Goal: Transaction & Acquisition: Purchase product/service

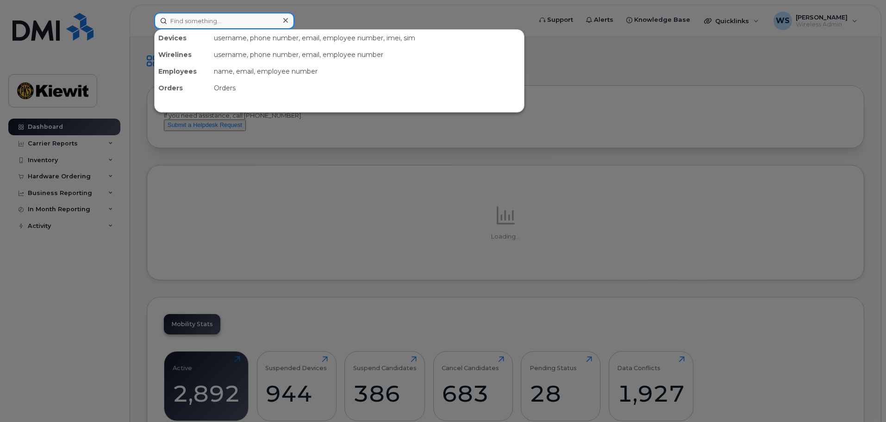
click at [214, 20] on input at bounding box center [224, 20] width 140 height 17
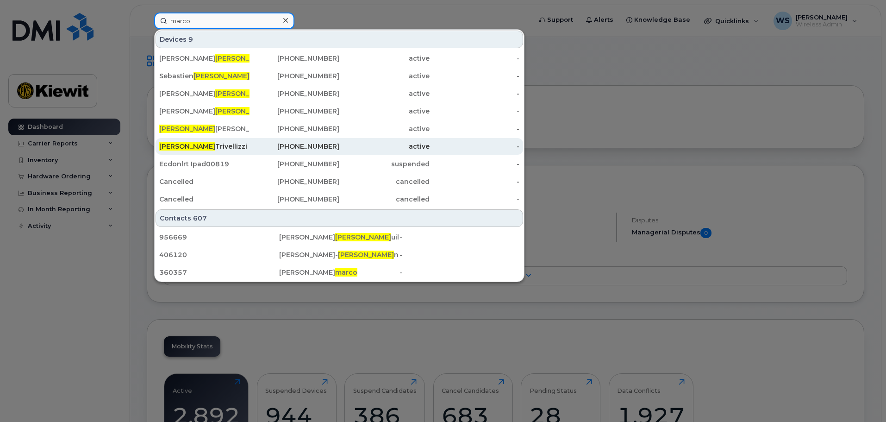
type input "marco"
click at [226, 149] on div "Marco Trivellizzi" at bounding box center [204, 146] width 90 height 9
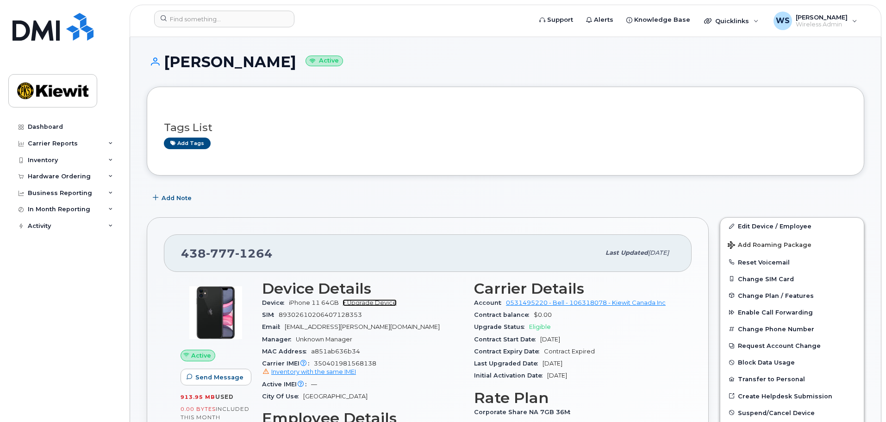
click at [369, 301] on link "+ Upgrade Device" at bounding box center [370, 302] width 54 height 7
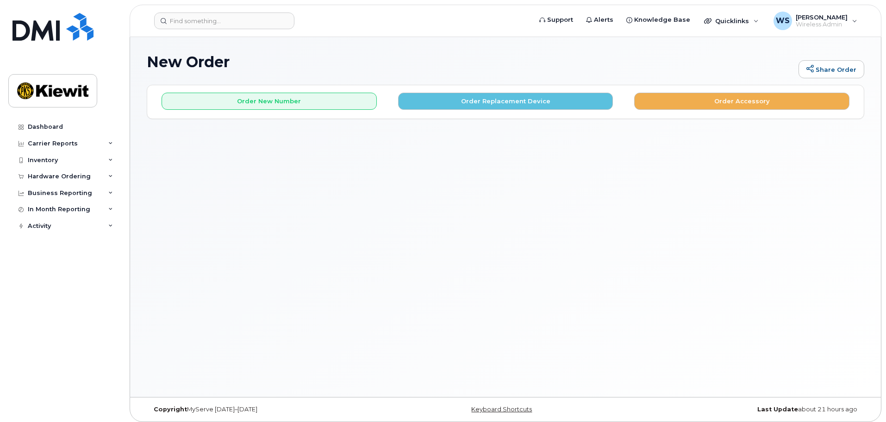
click at [149, 245] on div "New Order Share Order × Share This Order If you want to allow others to create …" at bounding box center [505, 217] width 751 height 360
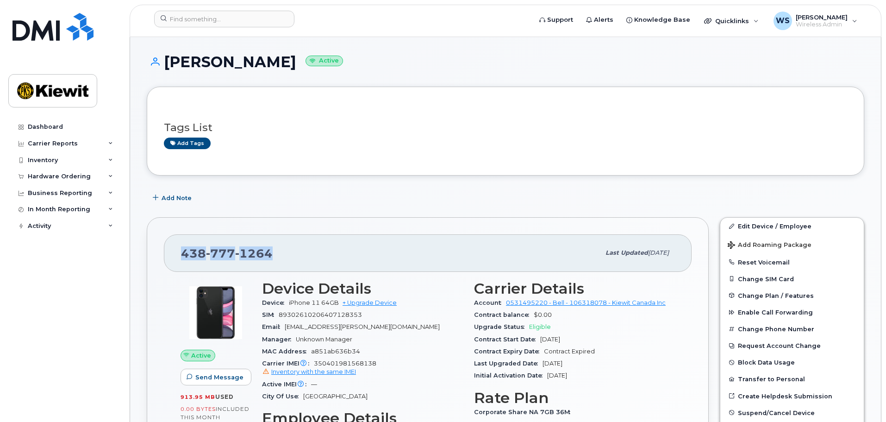
drag, startPoint x: 217, startPoint y: 251, endPoint x: 155, endPoint y: 254, distance: 62.6
copy span "438 777 1264"
click at [377, 302] on link "+ Upgrade Device" at bounding box center [370, 302] width 54 height 7
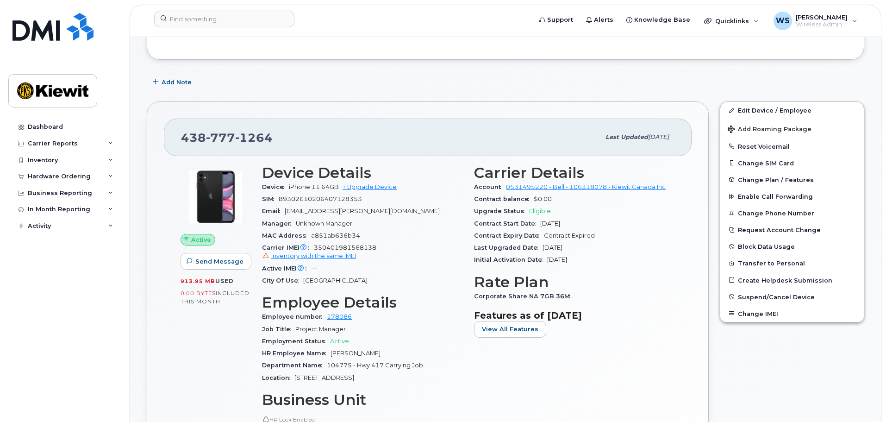
scroll to position [139, 0]
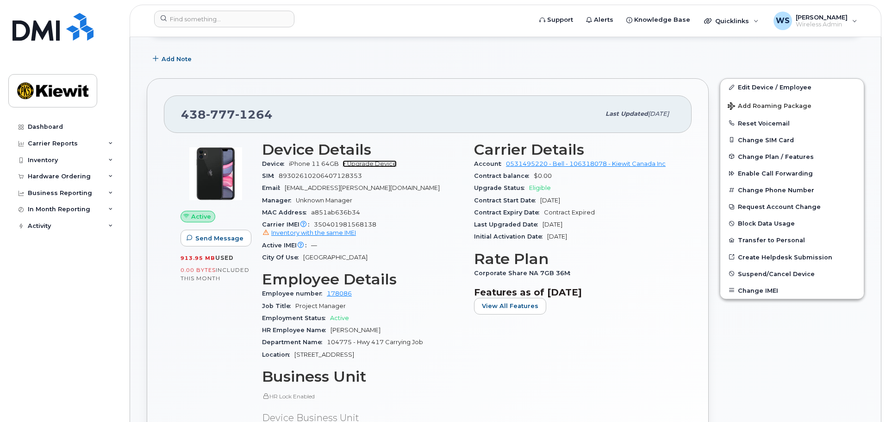
click at [381, 164] on link "+ Upgrade Device" at bounding box center [370, 163] width 54 height 7
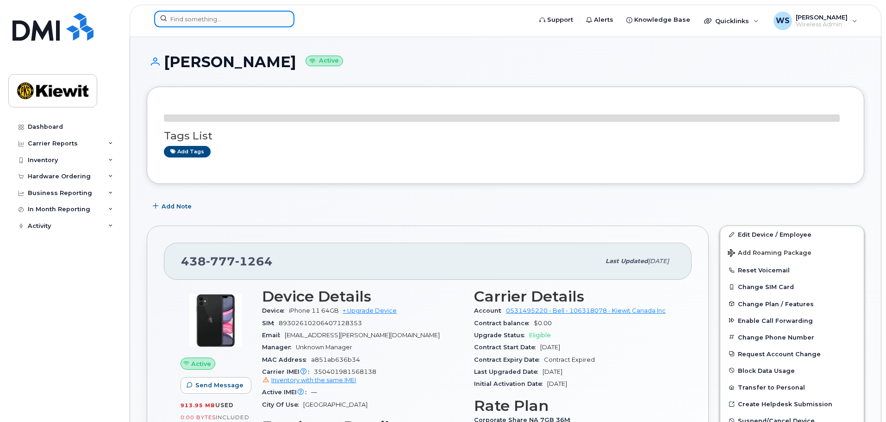
click at [218, 24] on input at bounding box center [224, 19] width 140 height 17
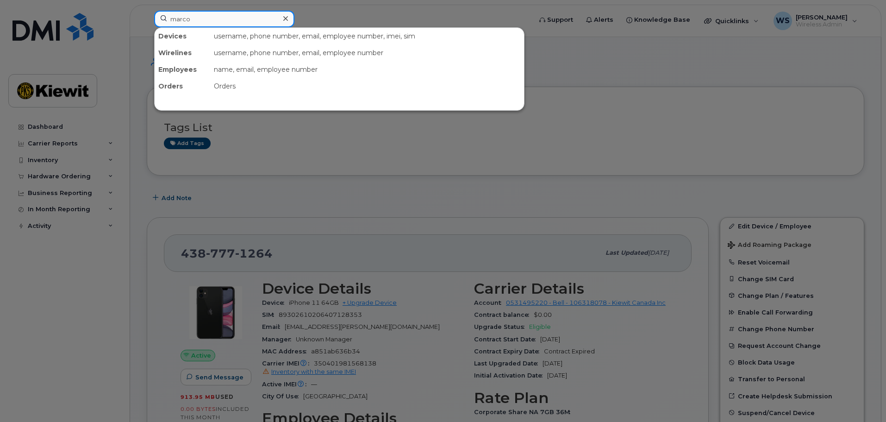
type input "marco"
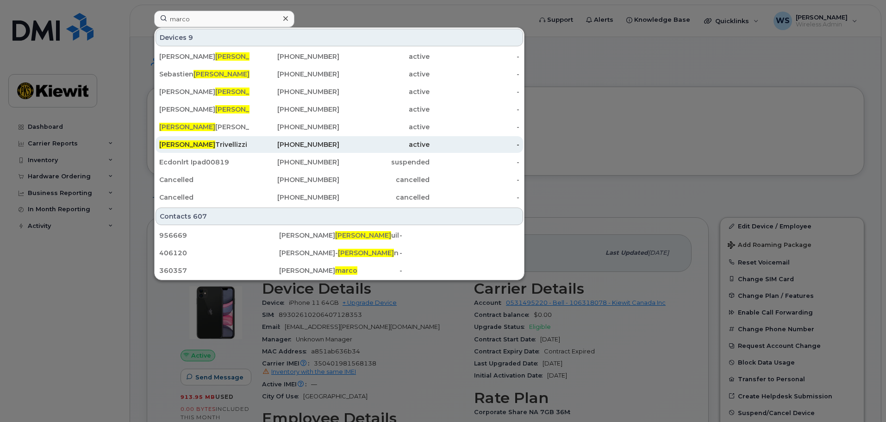
click at [201, 138] on div "Marco Trivellizzi" at bounding box center [204, 144] width 90 height 17
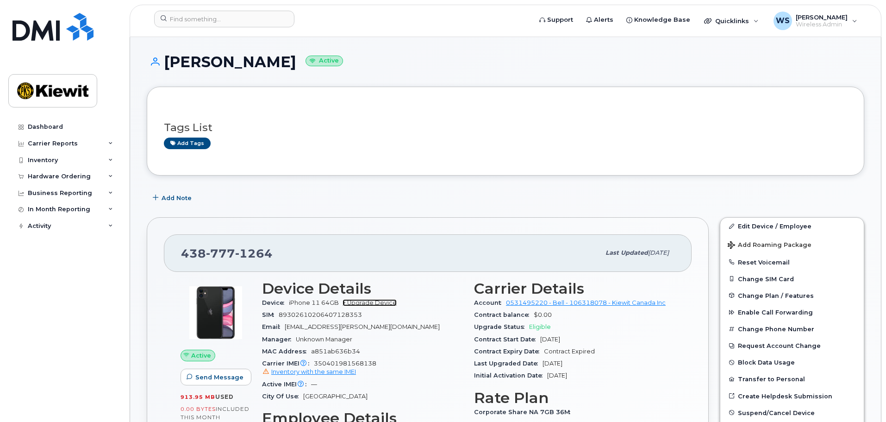
click at [362, 301] on link "+ Upgrade Device" at bounding box center [370, 302] width 54 height 7
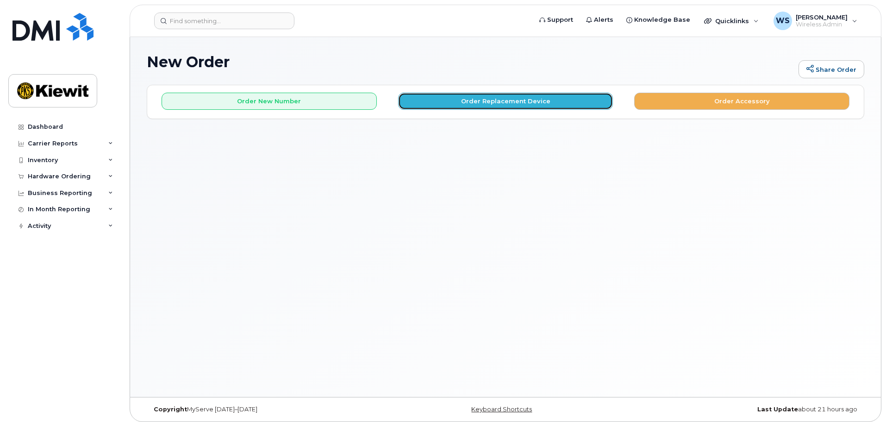
click at [478, 102] on button "Order Replacement Device" at bounding box center [505, 101] width 215 height 17
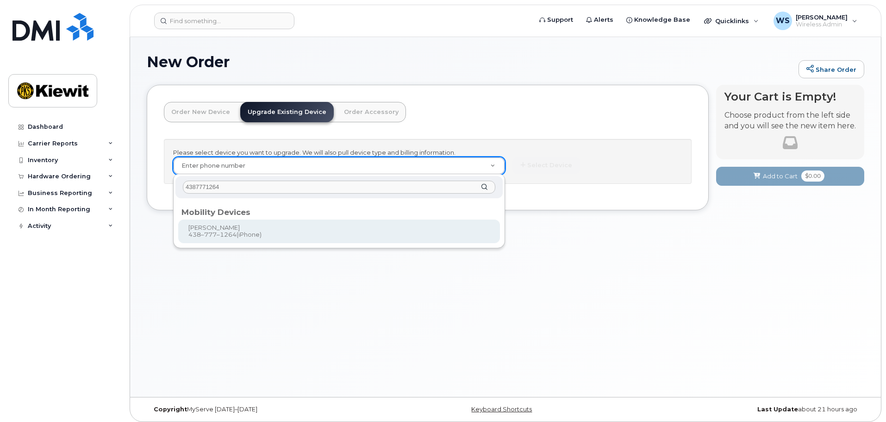
type input "4387771264"
type input "180052"
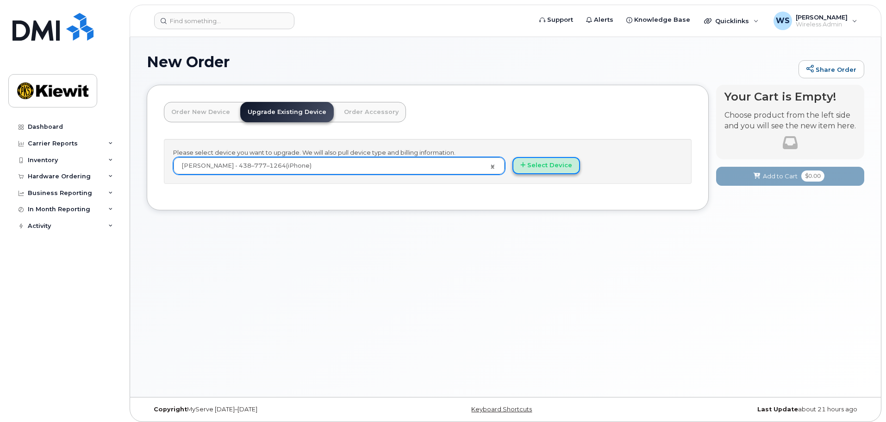
click at [551, 165] on button "Select Device" at bounding box center [546, 165] width 68 height 17
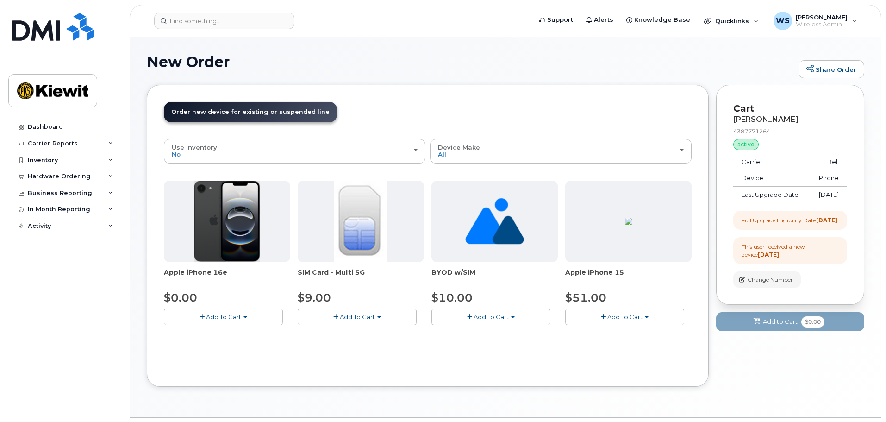
click at [227, 311] on button "Add To Cart" at bounding box center [223, 316] width 119 height 16
click at [236, 340] on ul "$0.00 - 3 year upgrade (128GB)" at bounding box center [223, 334] width 119 height 16
click at [246, 322] on button "Add To Cart" at bounding box center [223, 316] width 119 height 16
click at [237, 333] on link "$0.00 - 3 year upgrade (128GB)" at bounding box center [223, 334] width 115 height 12
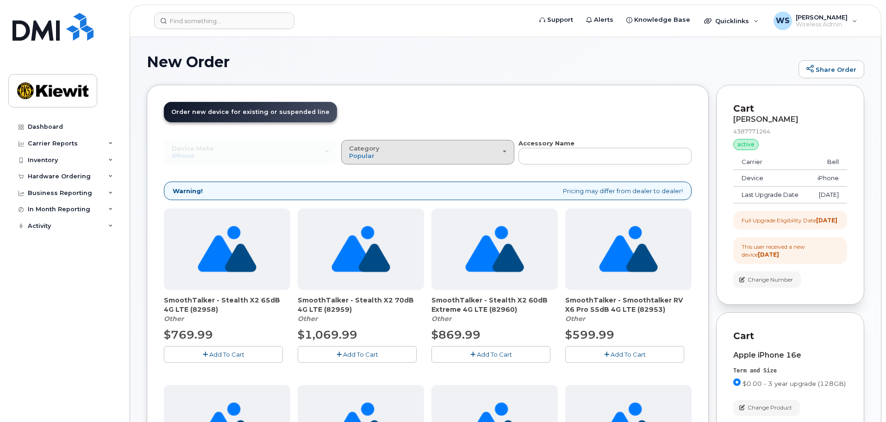
click at [437, 152] on div "Category Popular" at bounding box center [427, 152] width 157 height 14
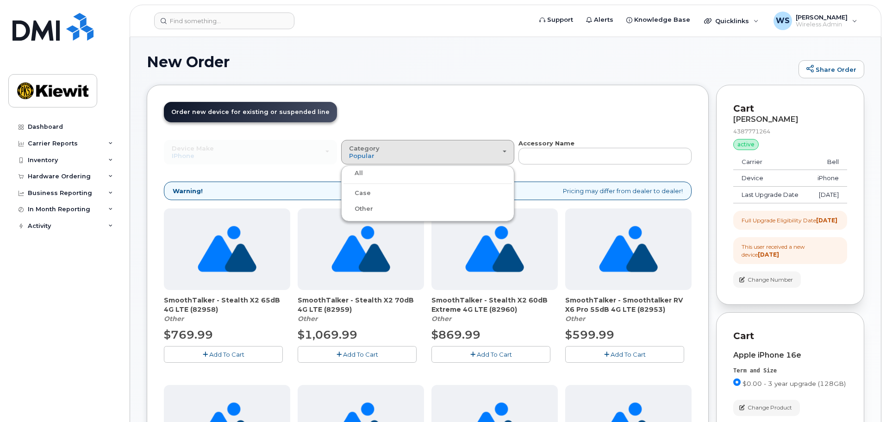
click at [358, 193] on label "Case" at bounding box center [356, 192] width 27 height 11
click at [0, 0] on input "Case" at bounding box center [0, 0] width 0 height 0
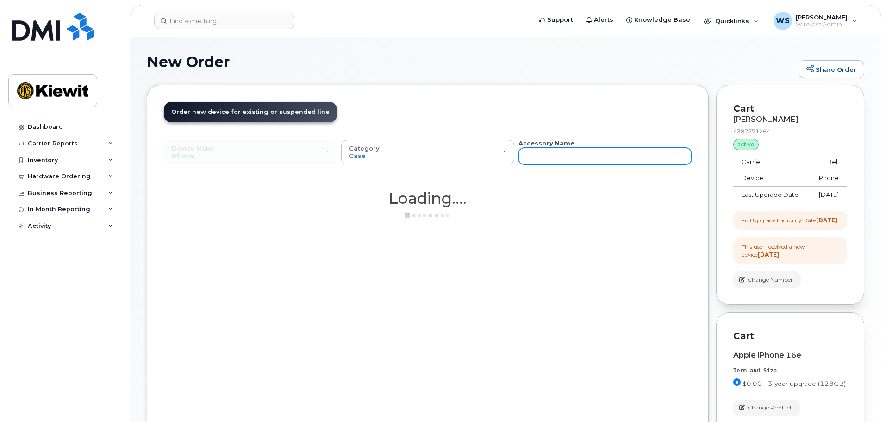
click at [572, 162] on input "text" at bounding box center [604, 156] width 173 height 17
type input "otterbox"
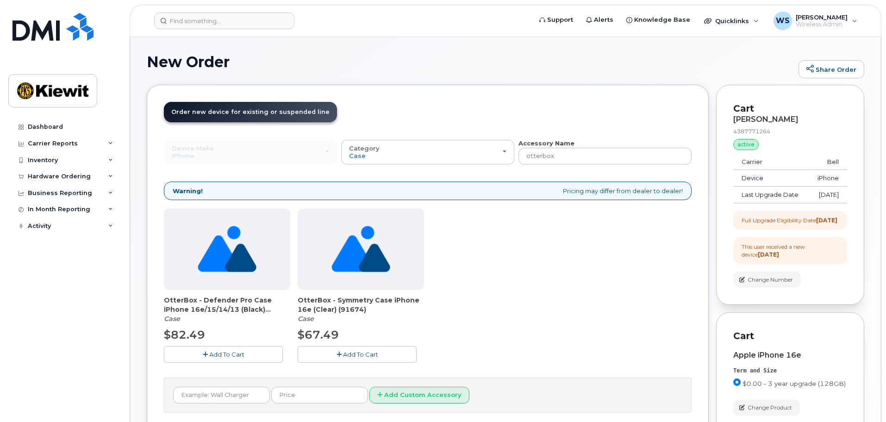
click at [224, 355] on span "Add To Cart" at bounding box center [226, 353] width 35 height 7
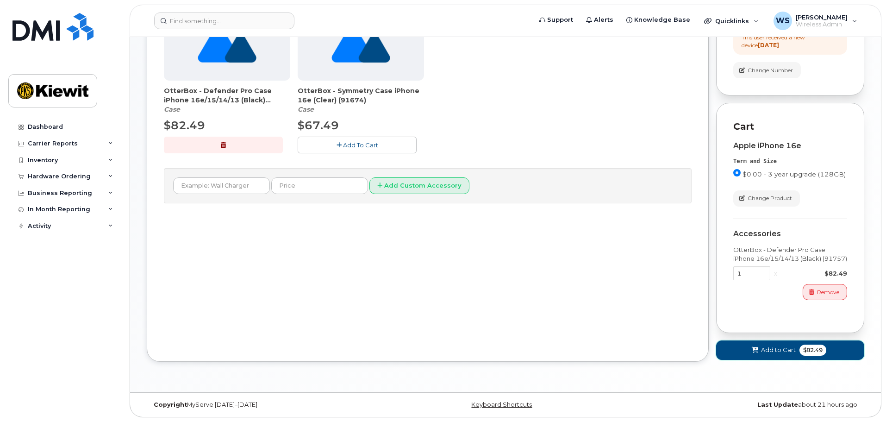
click at [784, 348] on span "Add to Cart" at bounding box center [778, 349] width 35 height 9
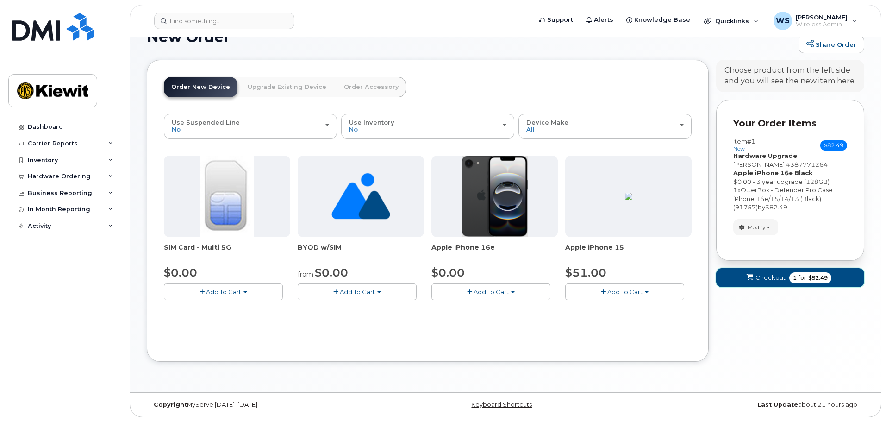
click at [782, 276] on span "Checkout" at bounding box center [770, 277] width 30 height 9
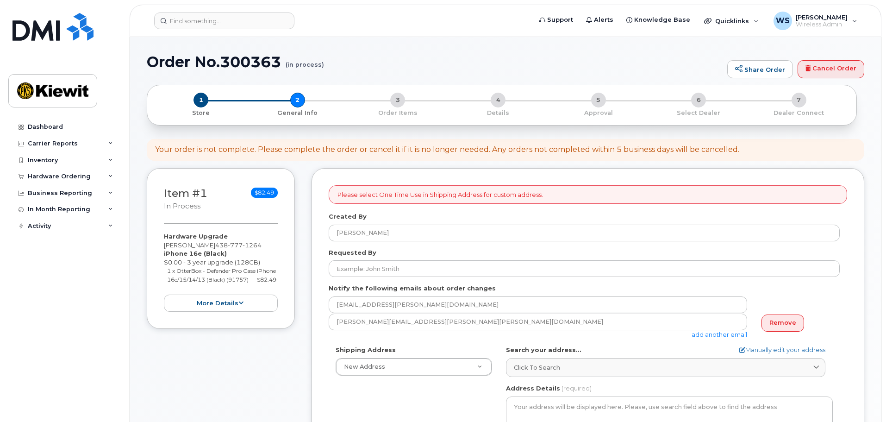
select select
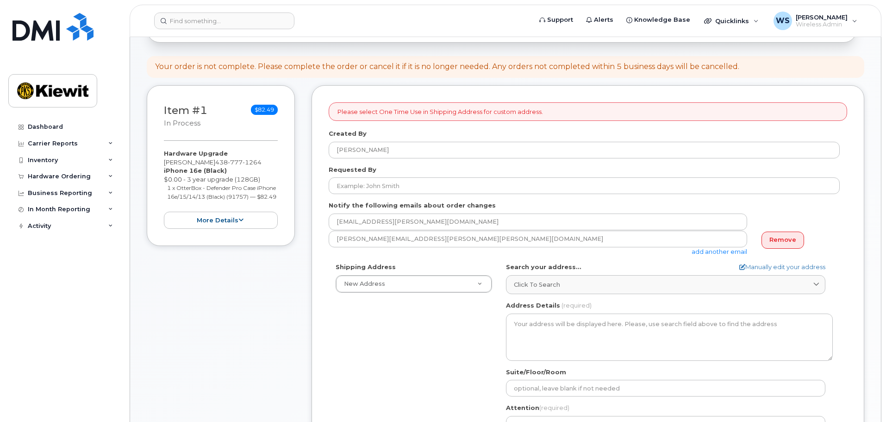
scroll to position [139, 0]
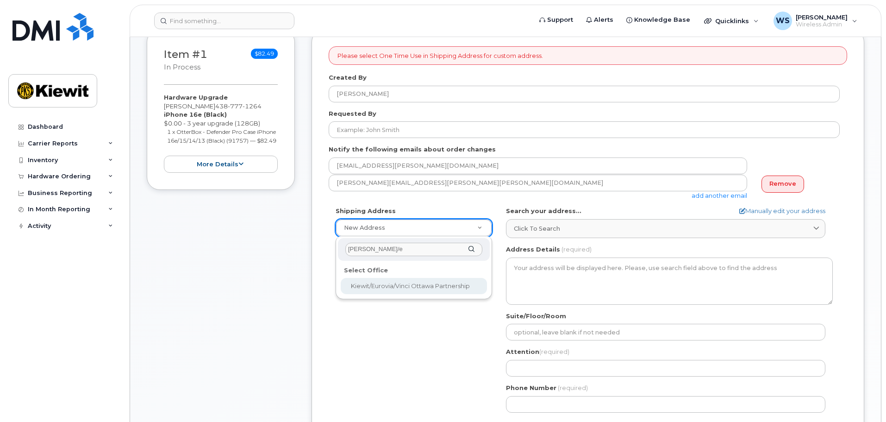
type input "kiewit/e"
select select
type textarea "2440 Don Reid Dr Ottawa Ontario K1H 1E1"
type input "[PERSON_NAME]"
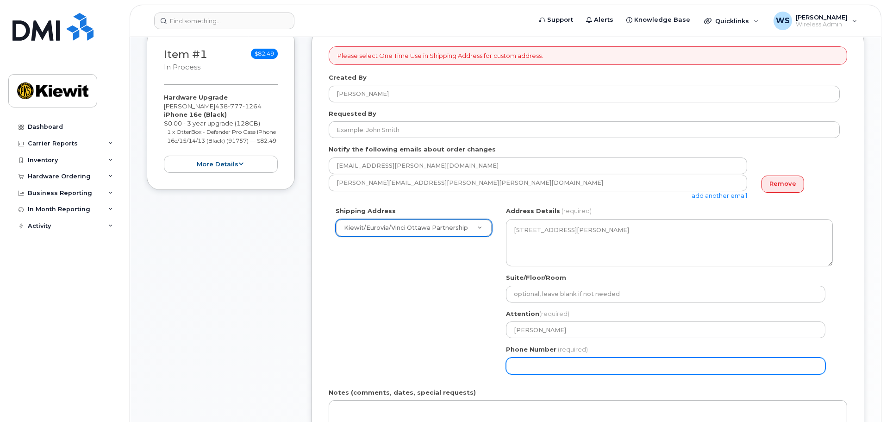
click at [565, 366] on input "Phone Number" at bounding box center [665, 365] width 319 height 17
select select
type input "613298981"
select select
type input "6132989818"
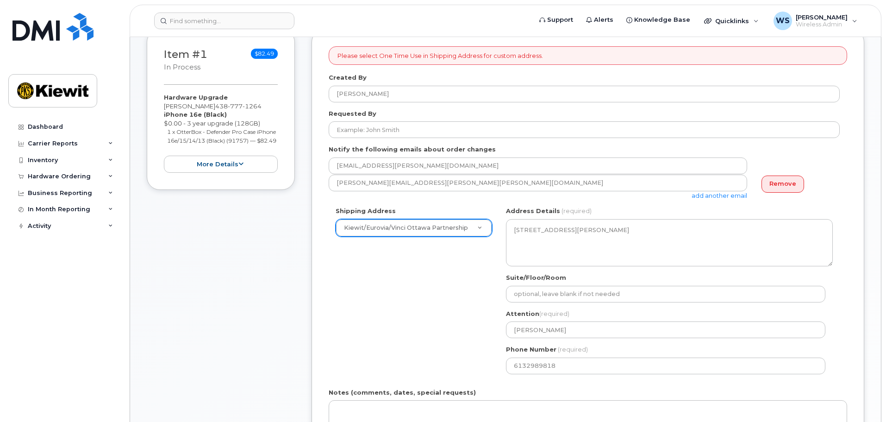
click at [427, 360] on div "Shipping Address Kiewit/Eurovia/Vinci Ottawa Partnership New Address Beaver Mar…" at bounding box center [584, 293] width 511 height 174
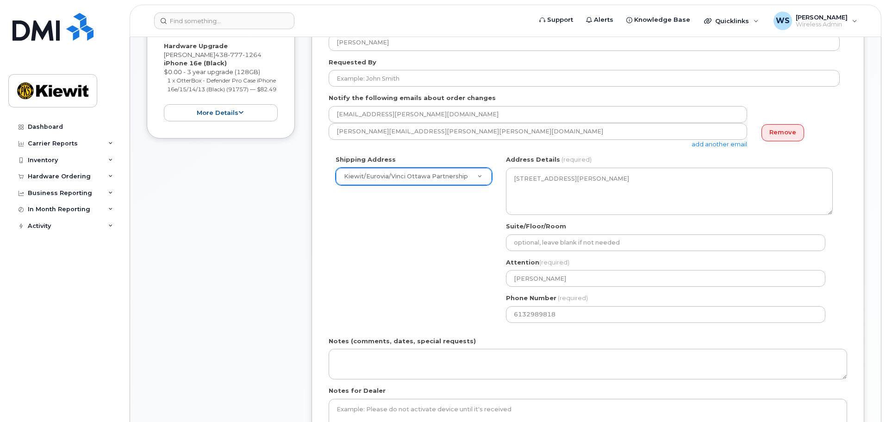
scroll to position [370, 0]
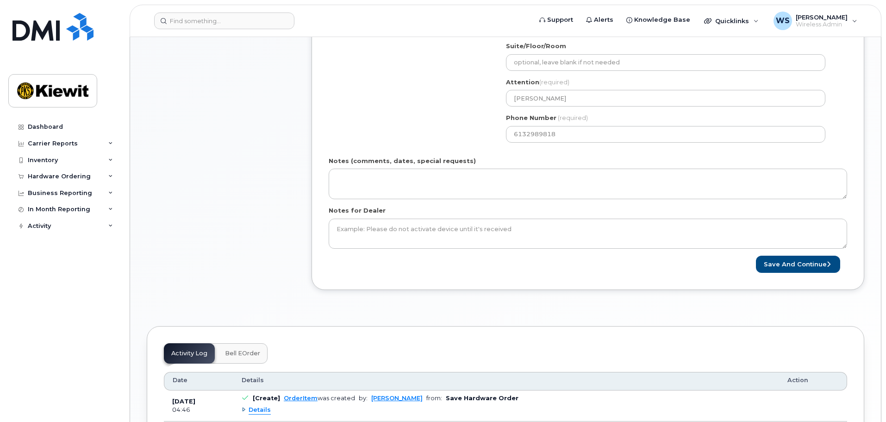
click at [820, 254] on form "Please select One Time Use in Shipping Address for custom address. Created By W…" at bounding box center [588, 44] width 518 height 458
click at [811, 266] on button "Save and Continue" at bounding box center [798, 264] width 84 height 17
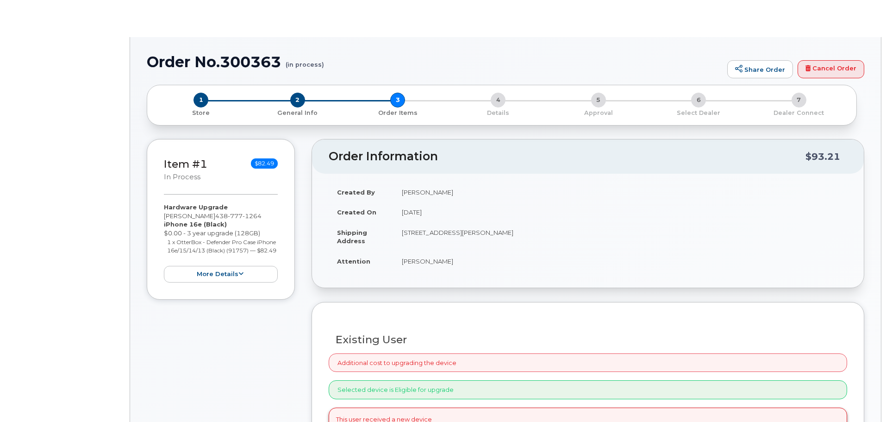
type input "[PERSON_NAME]"
radio input "true"
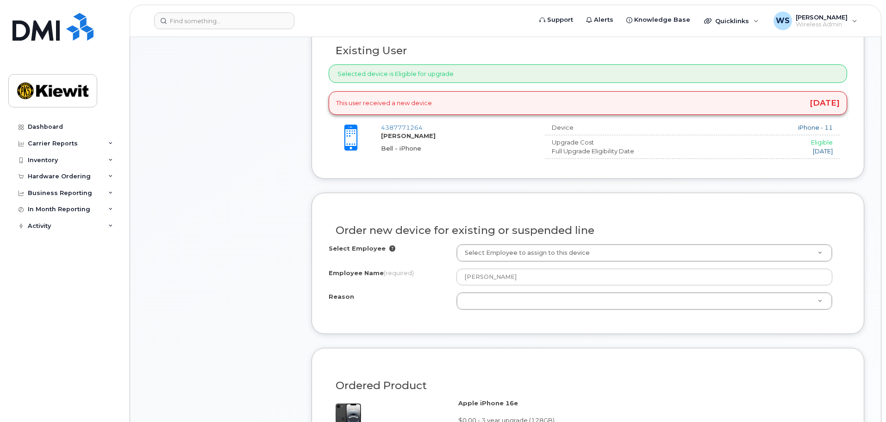
scroll to position [370, 0]
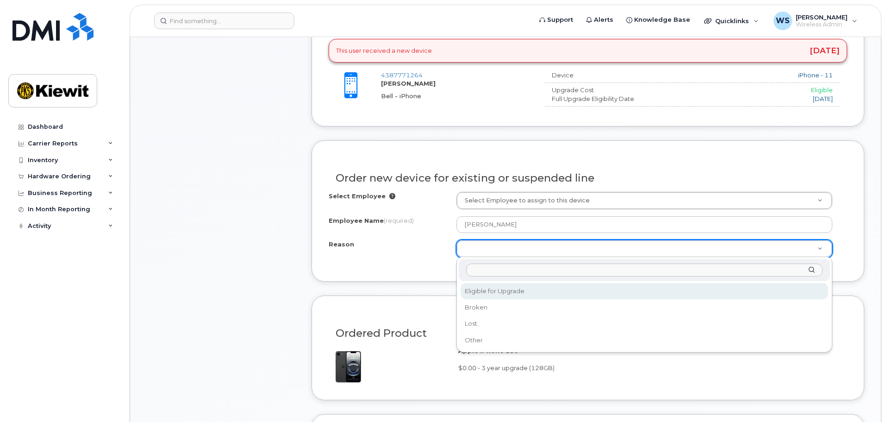
select select "eligible_for_upgrade"
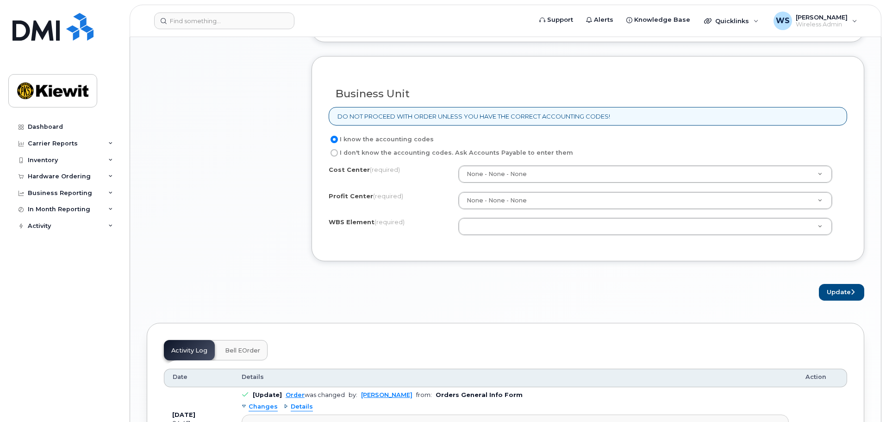
scroll to position [741, 0]
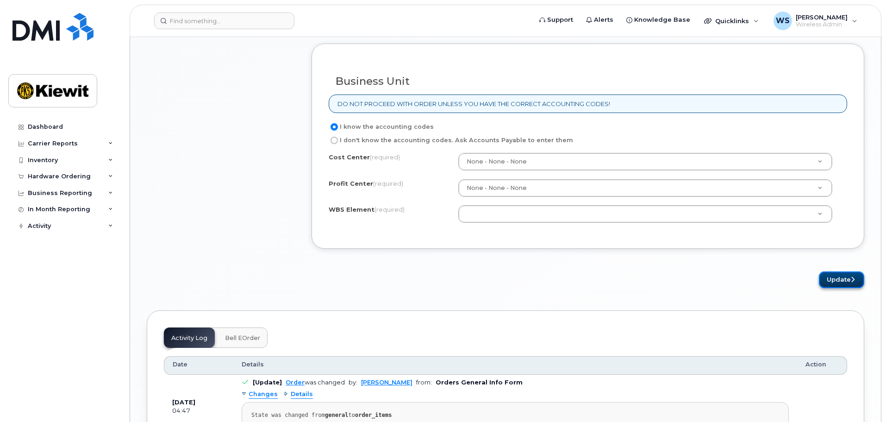
click at [837, 284] on button "Update" at bounding box center [841, 279] width 45 height 17
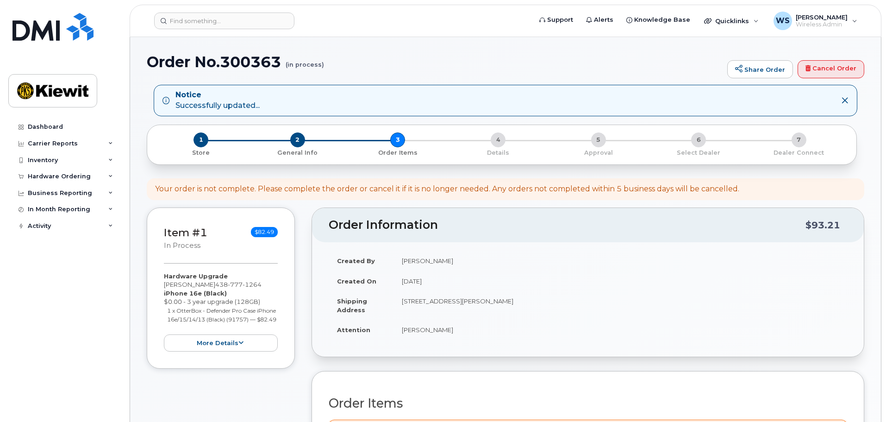
click at [246, 57] on h1 "Order No.300363 (in process)" at bounding box center [435, 62] width 576 height 16
copy h1 "300363"
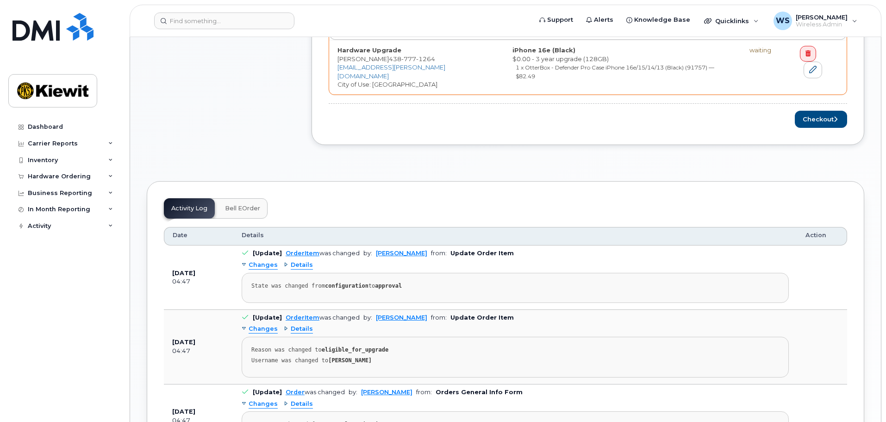
scroll to position [417, 0]
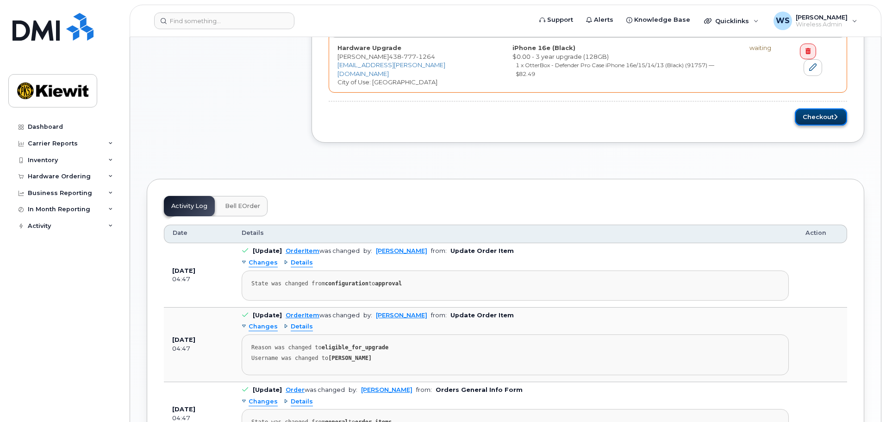
click at [807, 115] on button "Checkout" at bounding box center [821, 116] width 52 height 17
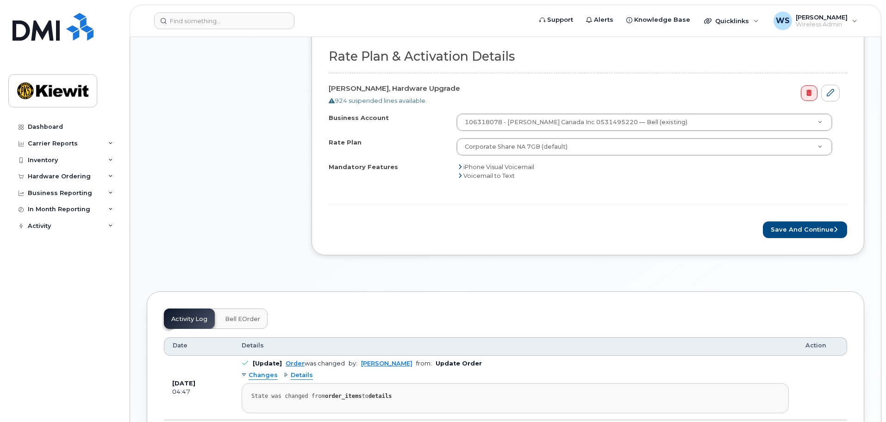
scroll to position [370, 0]
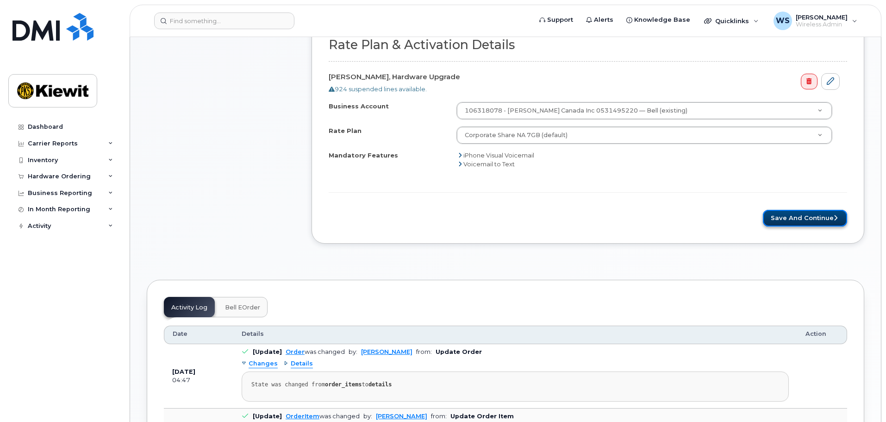
click at [808, 221] on button "Save and Continue" at bounding box center [805, 218] width 84 height 17
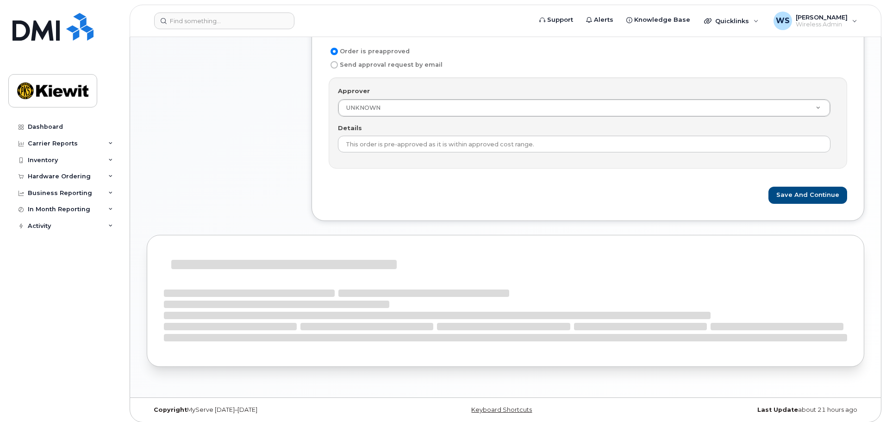
scroll to position [312, 0]
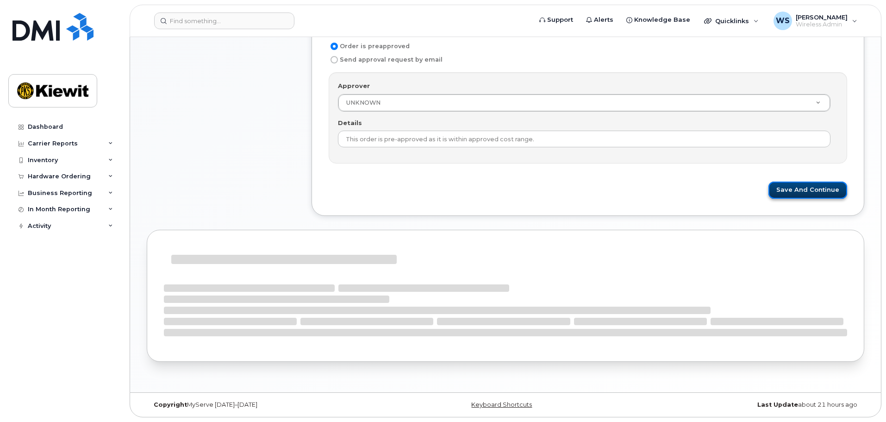
click at [804, 186] on button "Save and Continue" at bounding box center [807, 189] width 79 height 17
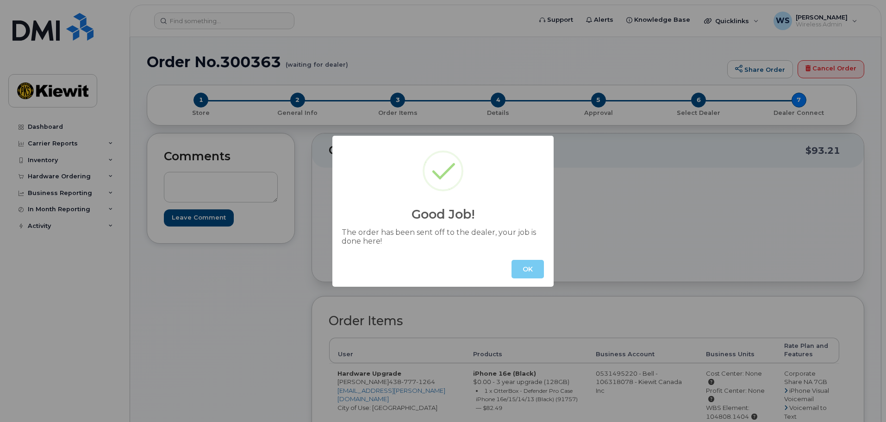
click at [524, 271] on button "OK" at bounding box center [527, 269] width 32 height 19
